Goal: Task Accomplishment & Management: Manage account settings

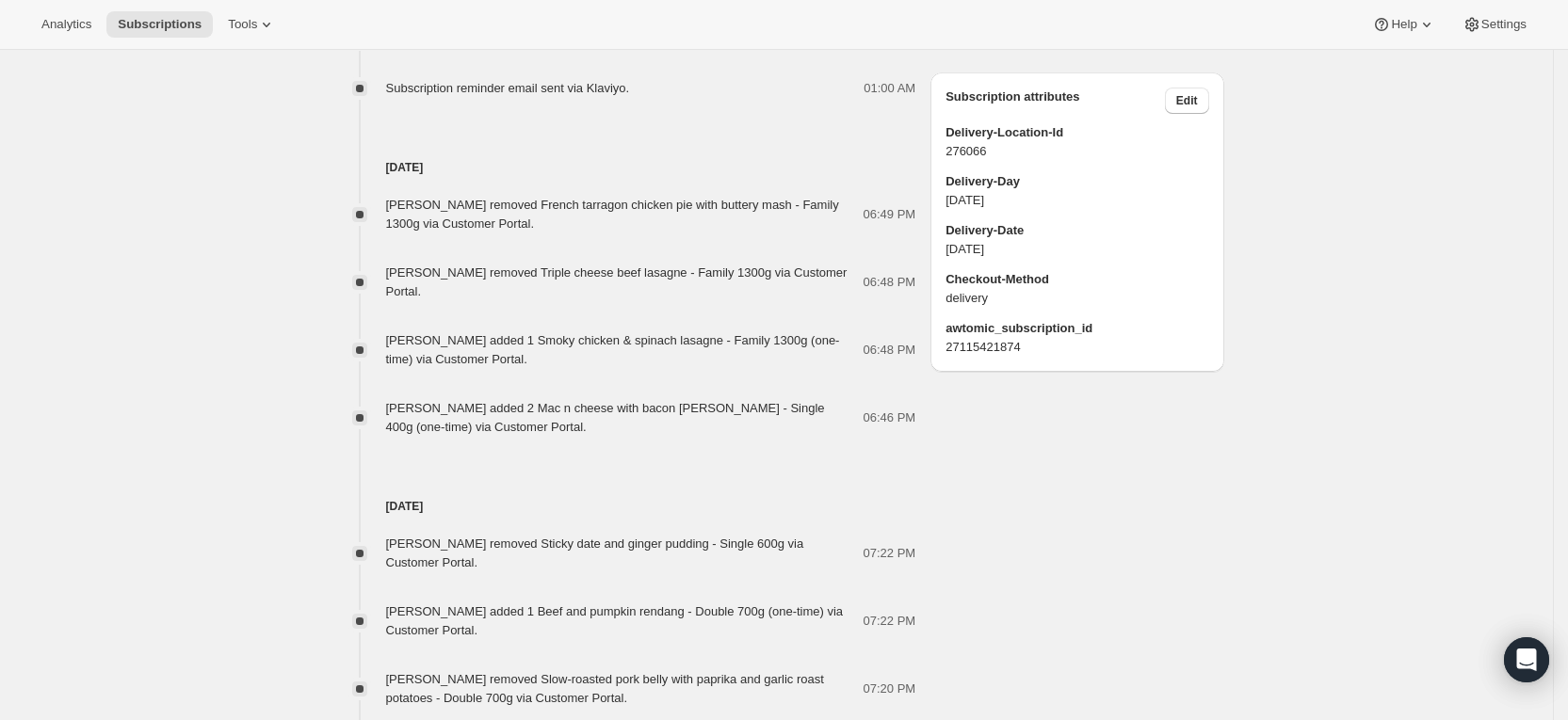
scroll to position [848, 0]
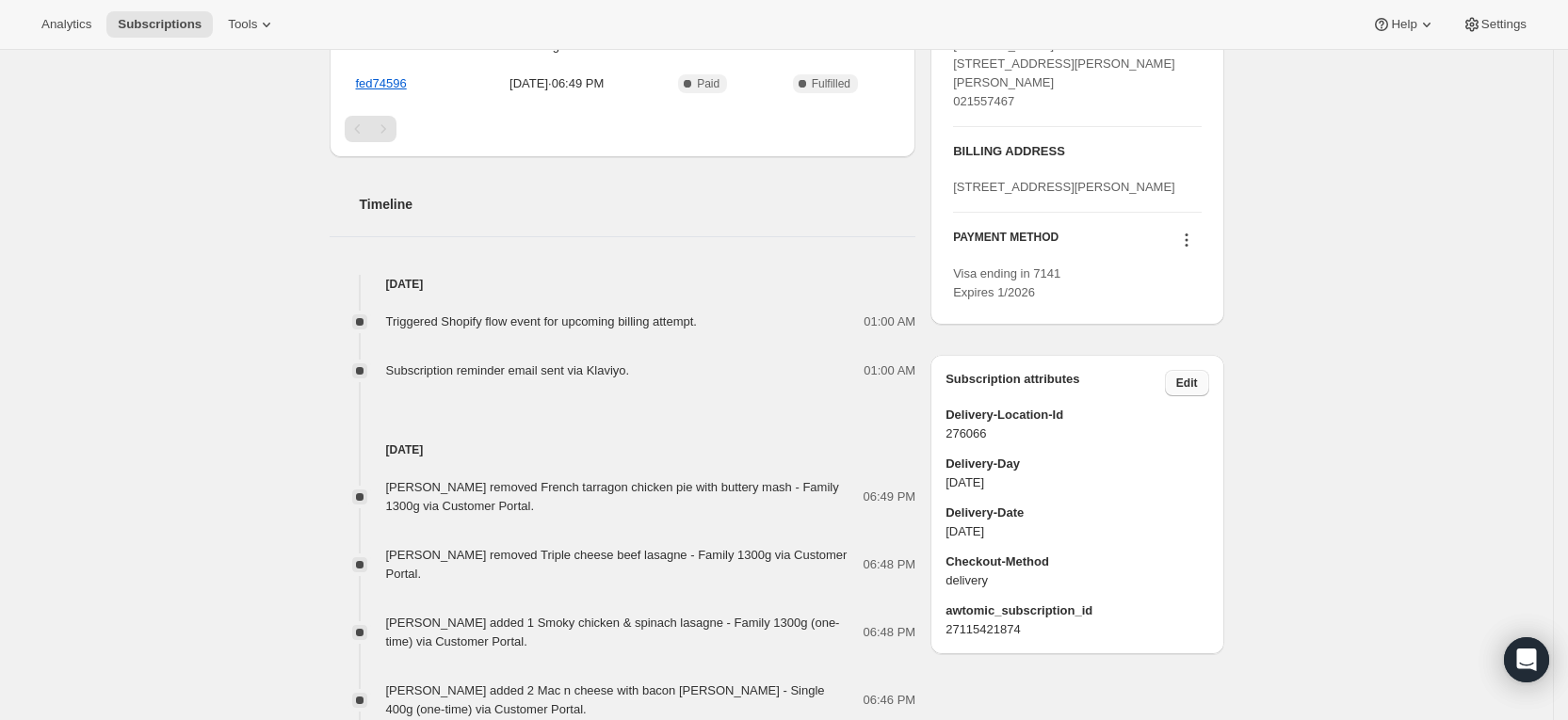
click at [1182, 396] on button "Edit" at bounding box center [1187, 384] width 44 height 27
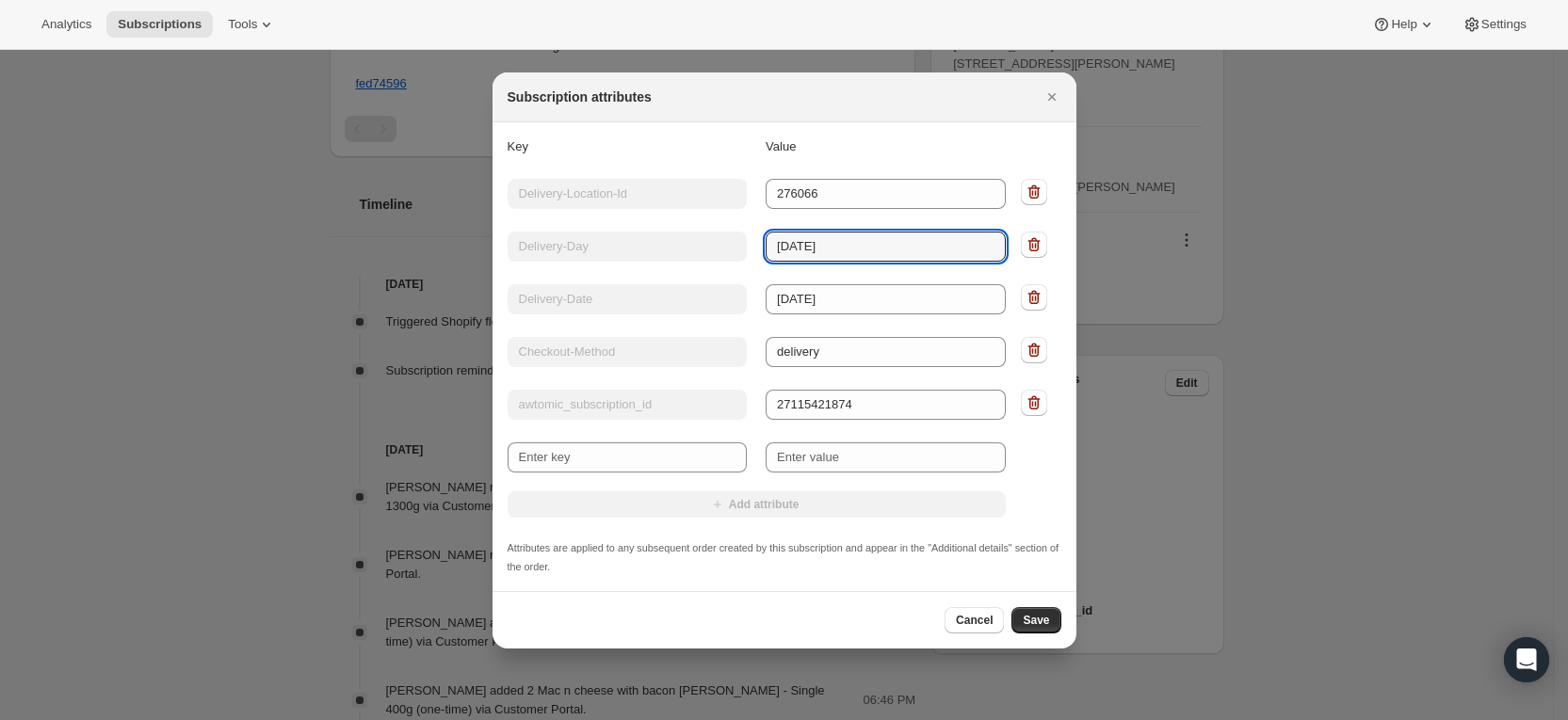
click at [712, 258] on div "Key Delivery-Day Value [DATE]" at bounding box center [756, 245] width 498 height 34
type input "[DATE]"
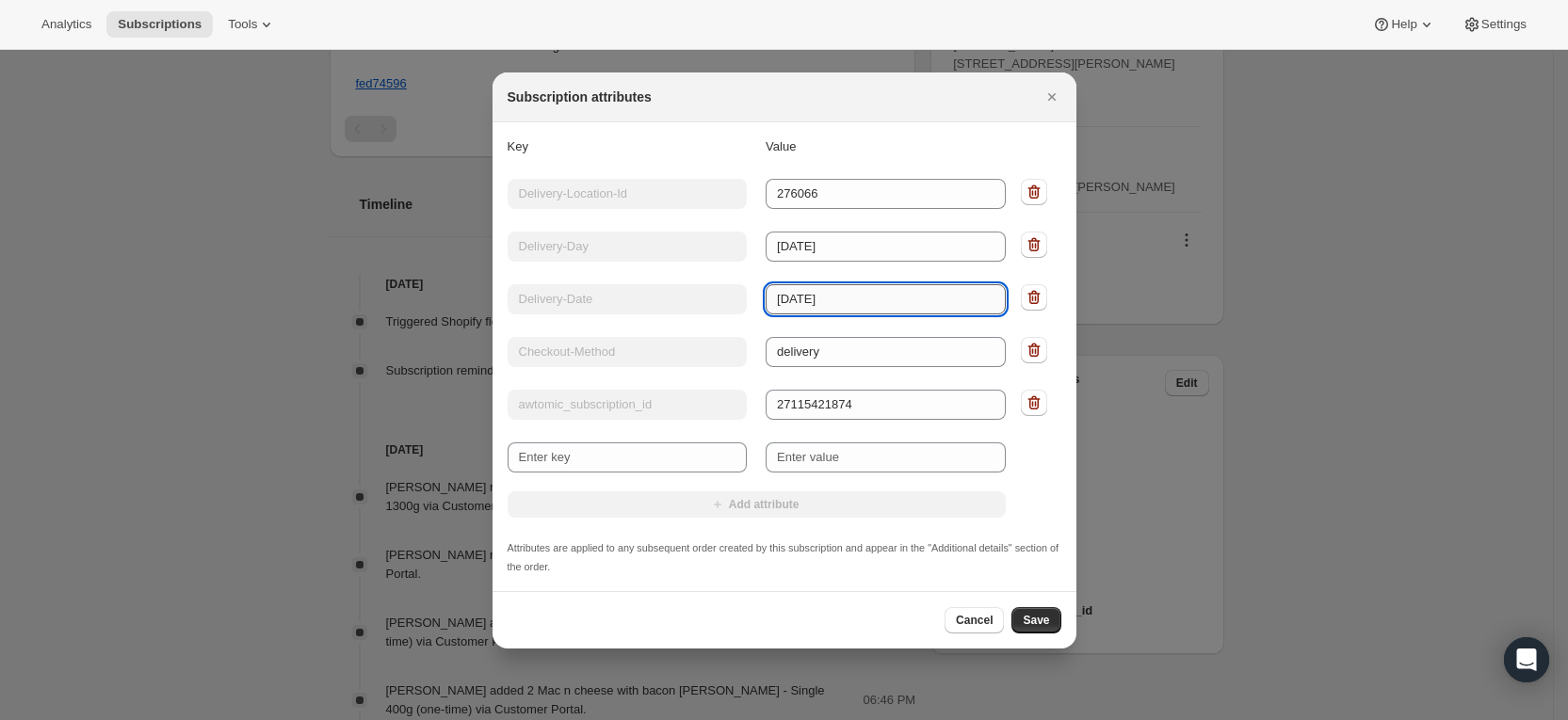
click at [843, 295] on input "[DATE]" at bounding box center [886, 300] width 240 height 30
click at [874, 304] on input "[DATE]" at bounding box center [886, 300] width 240 height 30
type input "[DATE]"
click at [1055, 620] on button "Save" at bounding box center [1035, 621] width 49 height 27
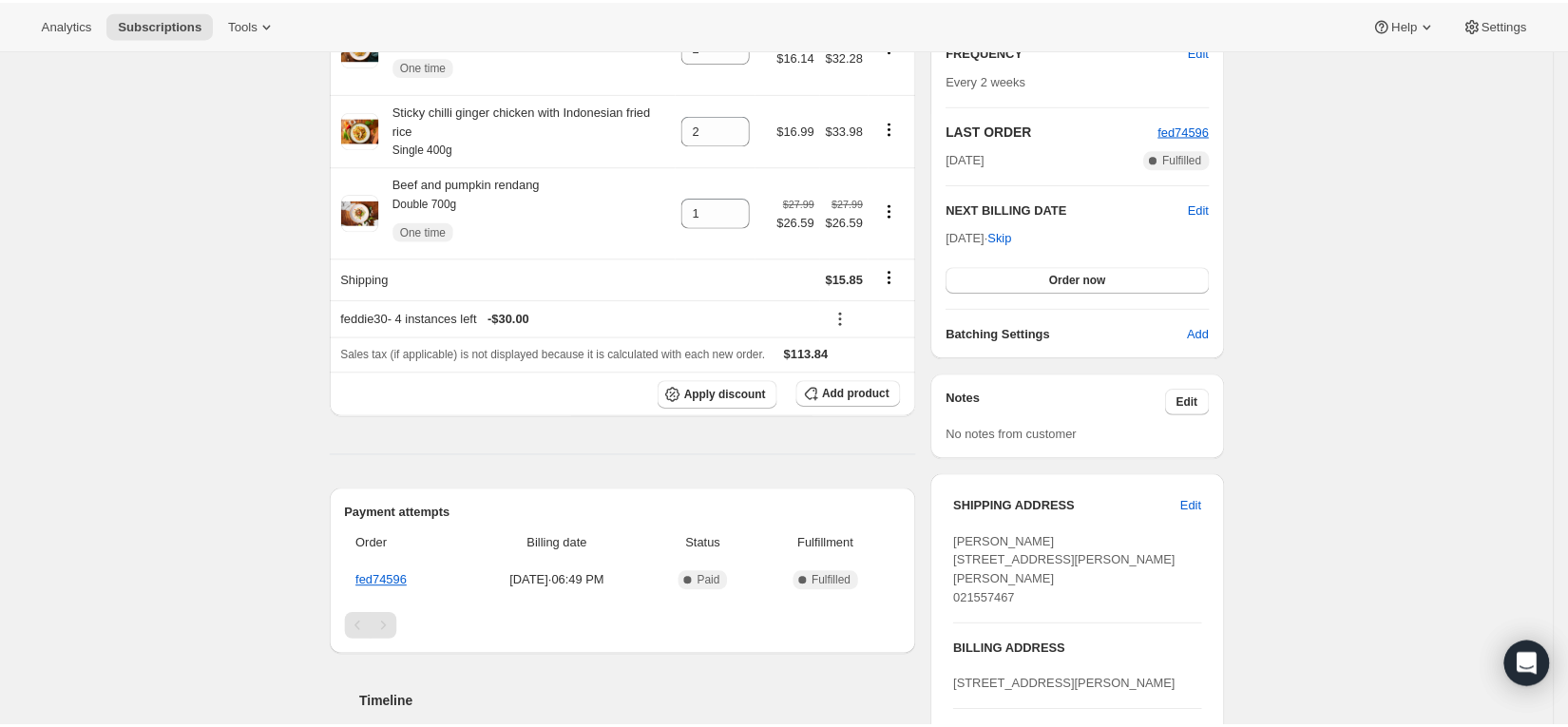
scroll to position [438, 0]
